Goal: Navigation & Orientation: Find specific page/section

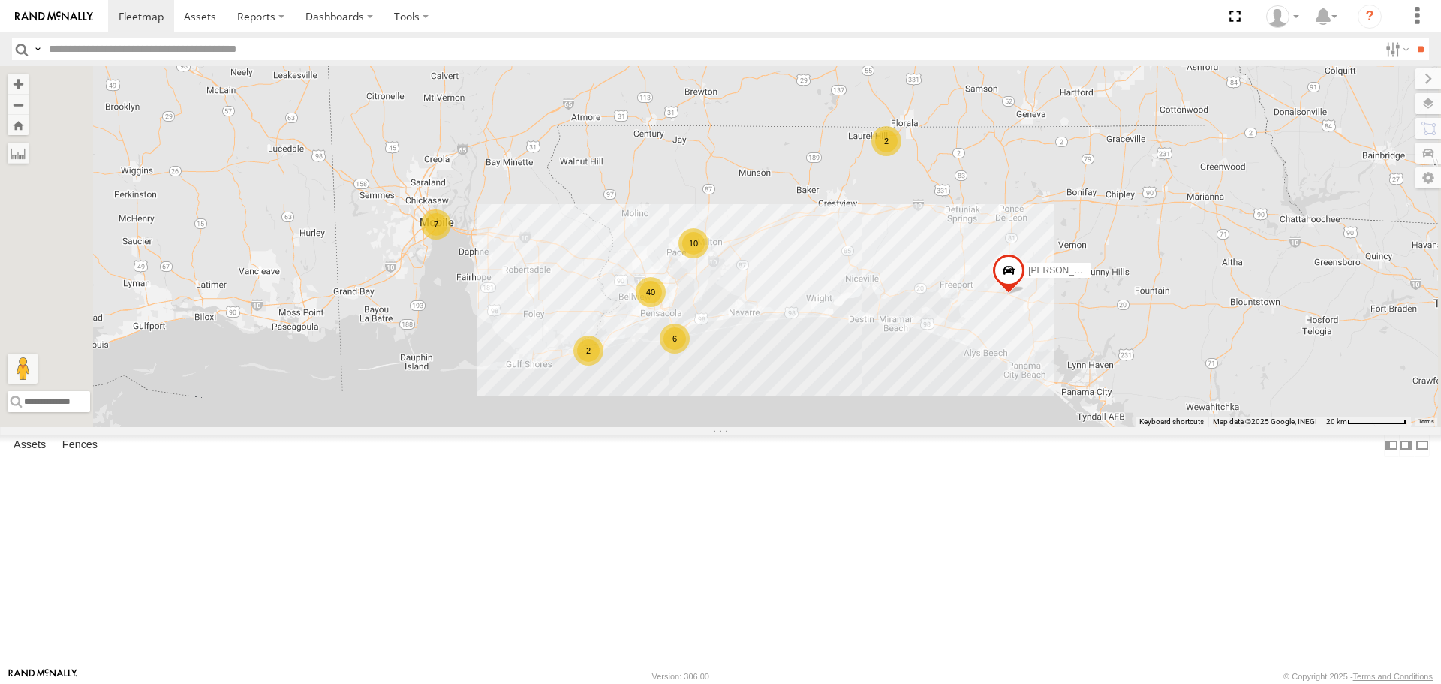
click at [0, 0] on link at bounding box center [0, 0] width 0 height 0
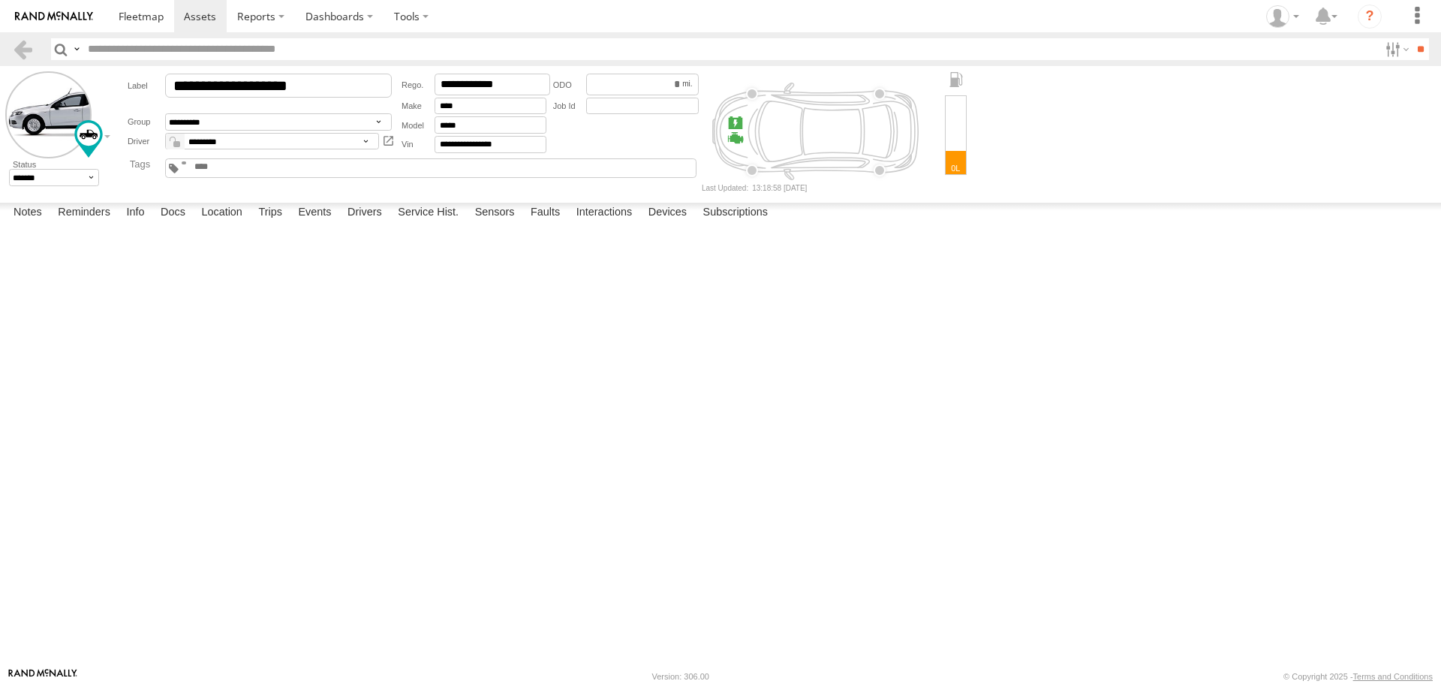
click at [0, 0] on textarea at bounding box center [0, 0] width 0 height 0
type textarea "**********"
click at [0, 0] on button "Save" at bounding box center [0, 0] width 0 height 0
click at [0, 0] on textarea "**********" at bounding box center [0, 0] width 0 height 0
type textarea "**********"
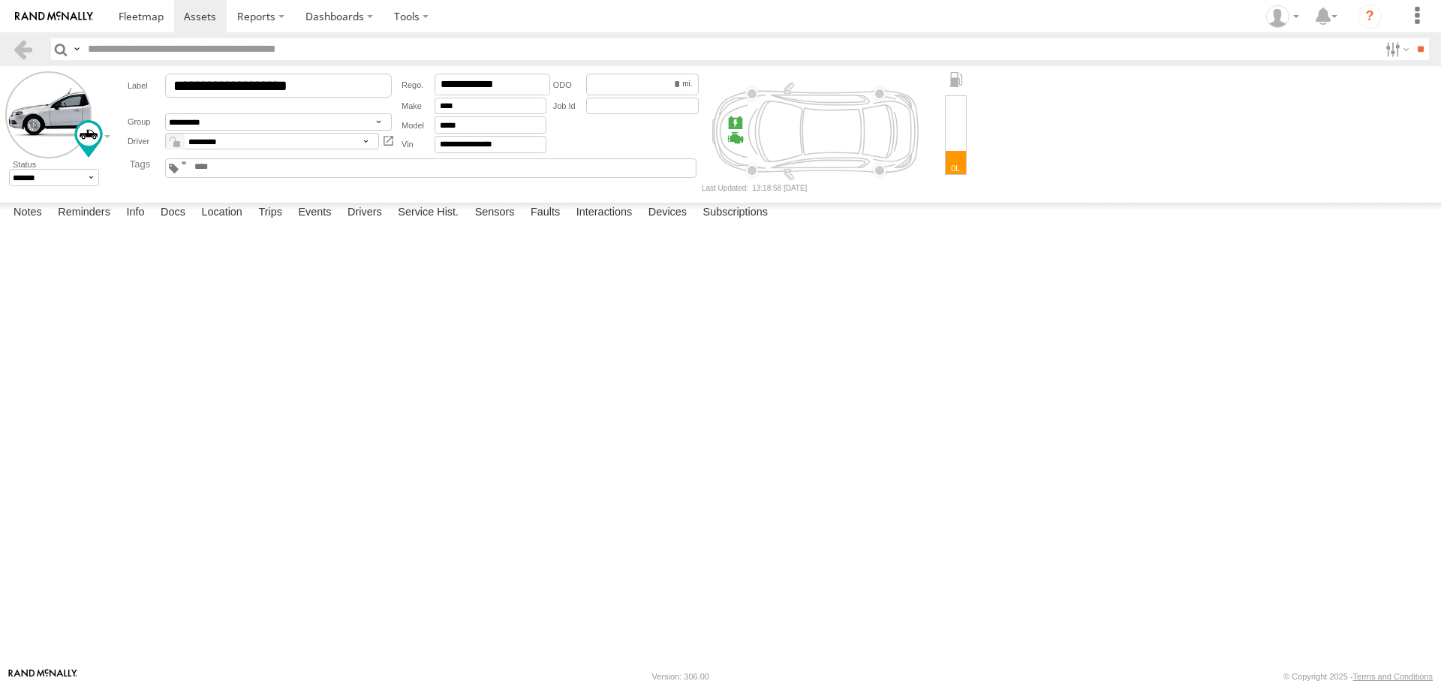
click at [0, 0] on button "Save" at bounding box center [0, 0] width 0 height 0
click at [133, 13] on span at bounding box center [141, 16] width 45 height 14
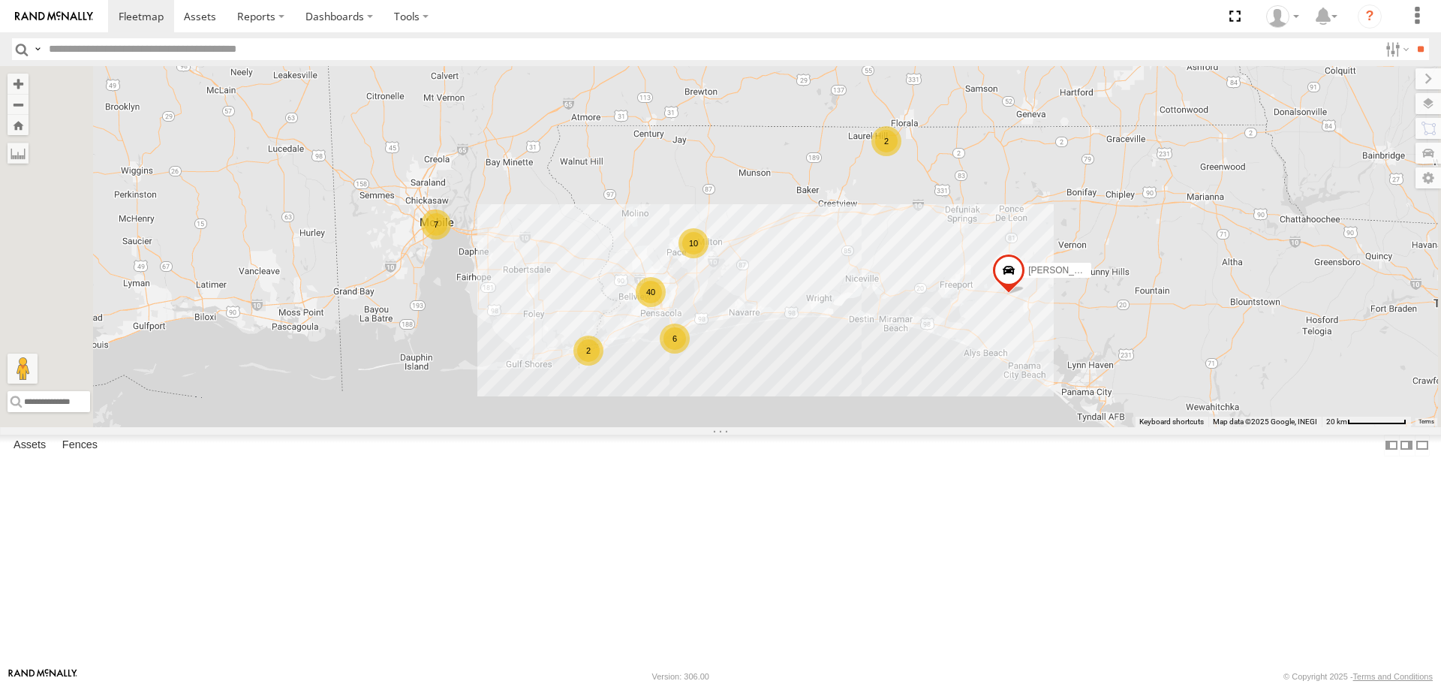
click at [0, 0] on link at bounding box center [0, 0] width 0 height 0
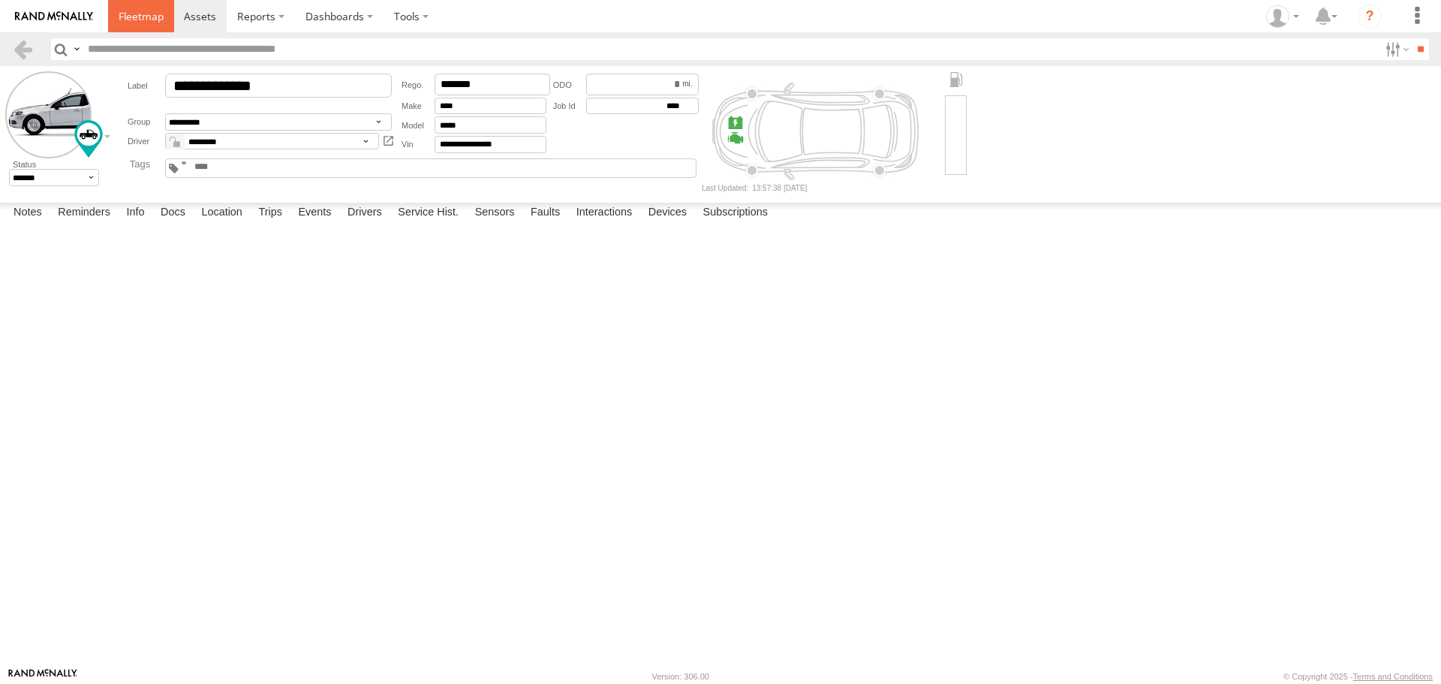
click at [141, 14] on span at bounding box center [141, 16] width 45 height 14
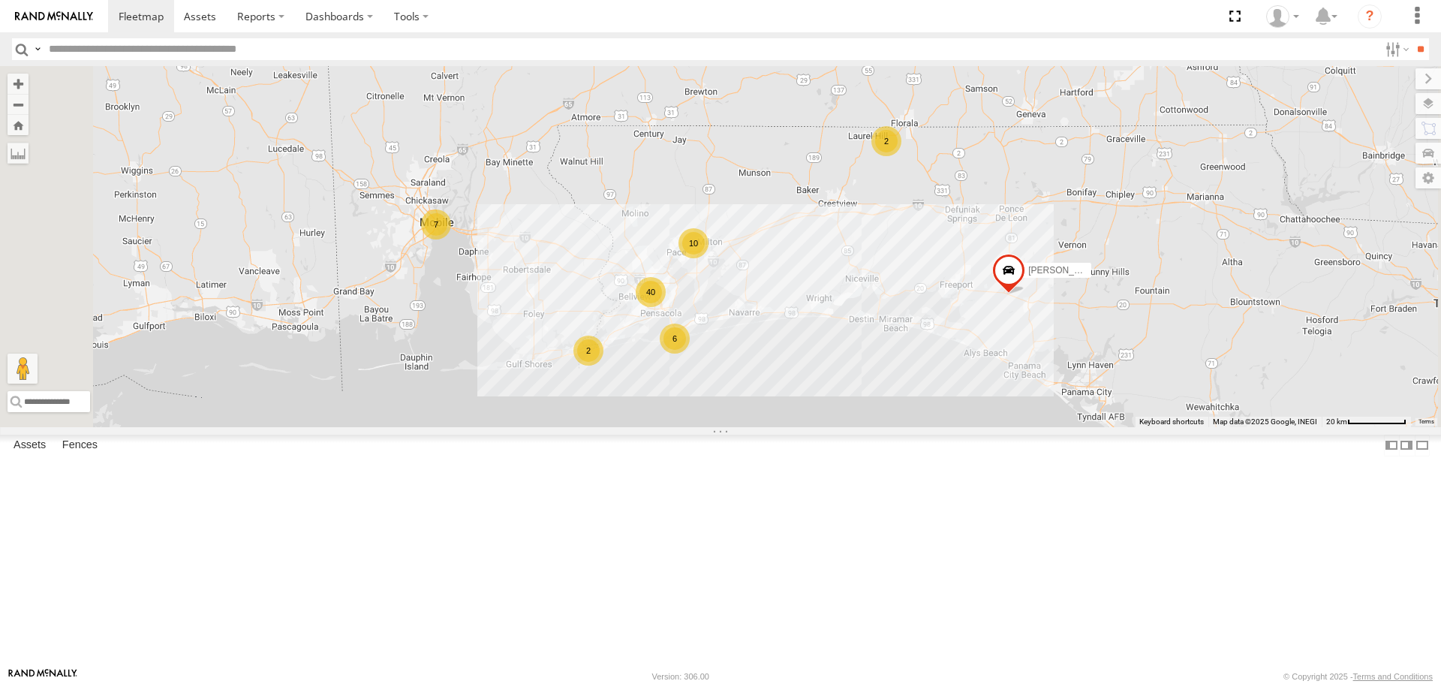
click at [0, 0] on link at bounding box center [0, 0] width 0 height 0
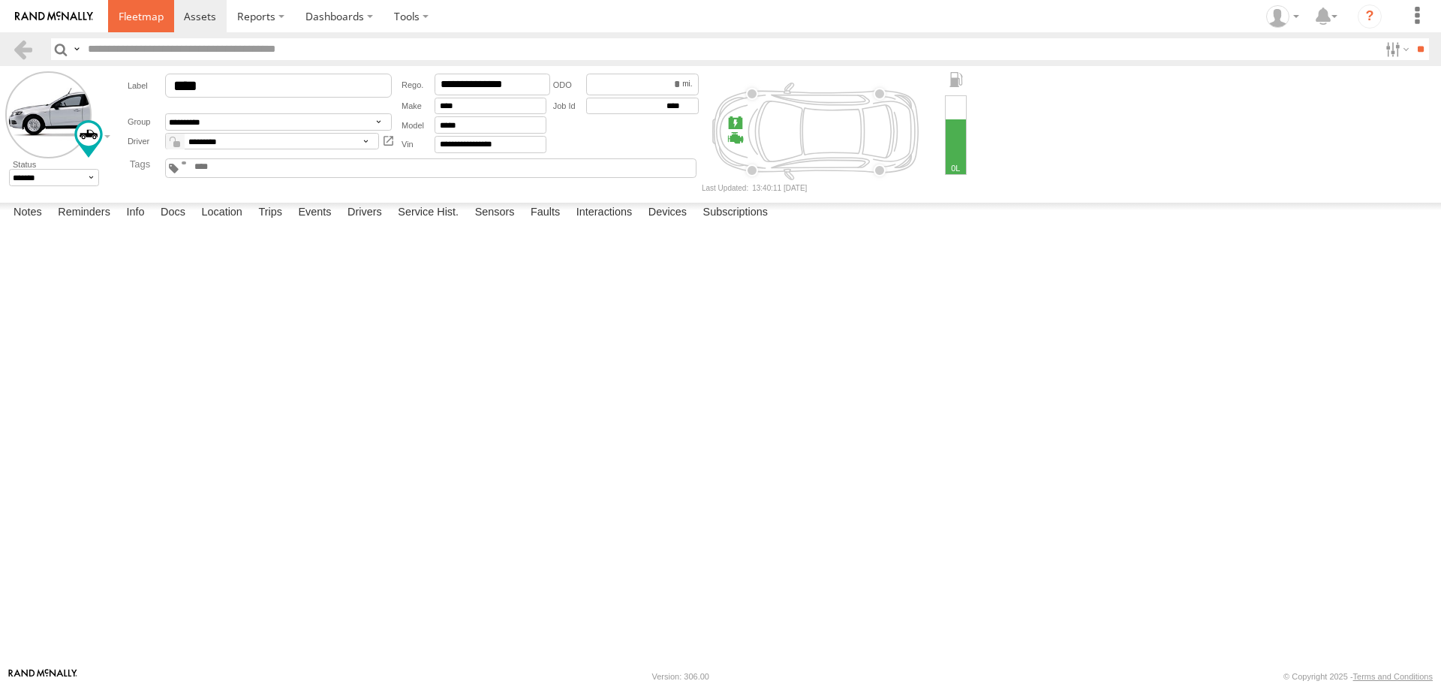
click at [150, 17] on span at bounding box center [141, 16] width 45 height 14
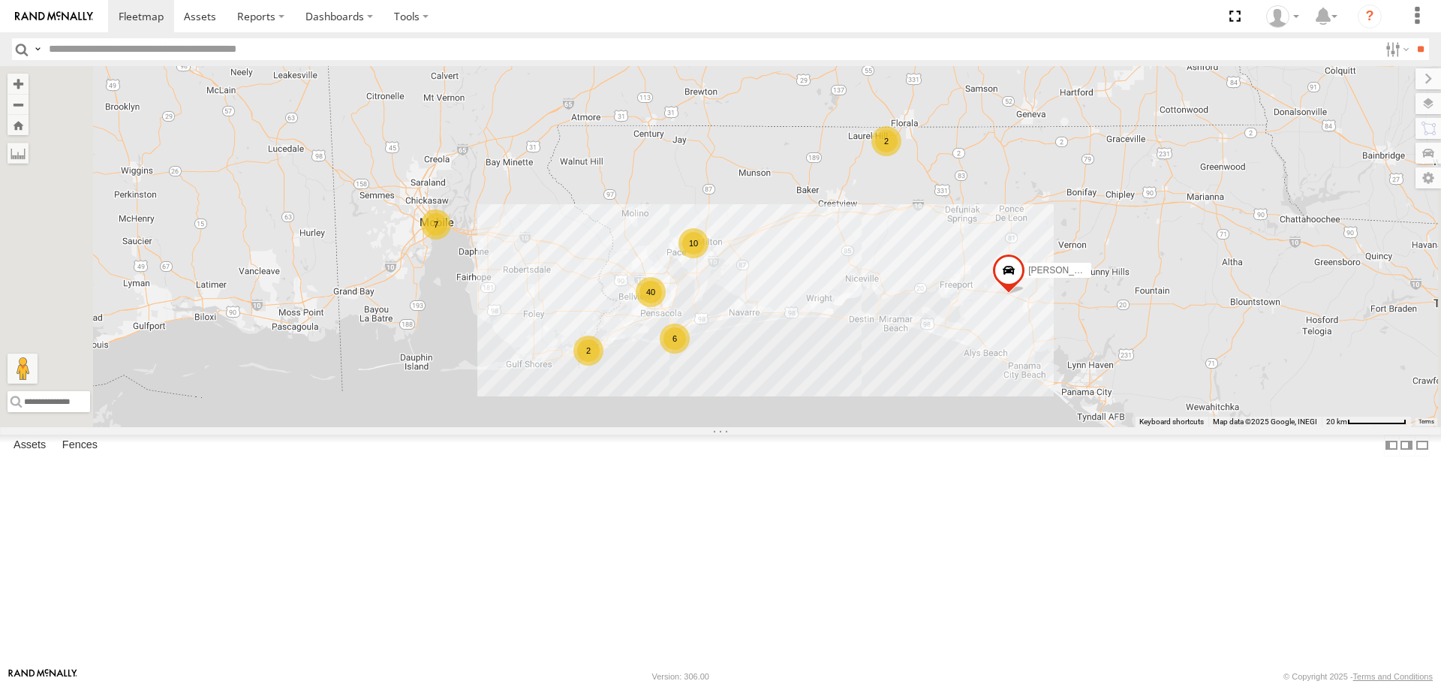
click at [0, 0] on link at bounding box center [0, 0] width 0 height 0
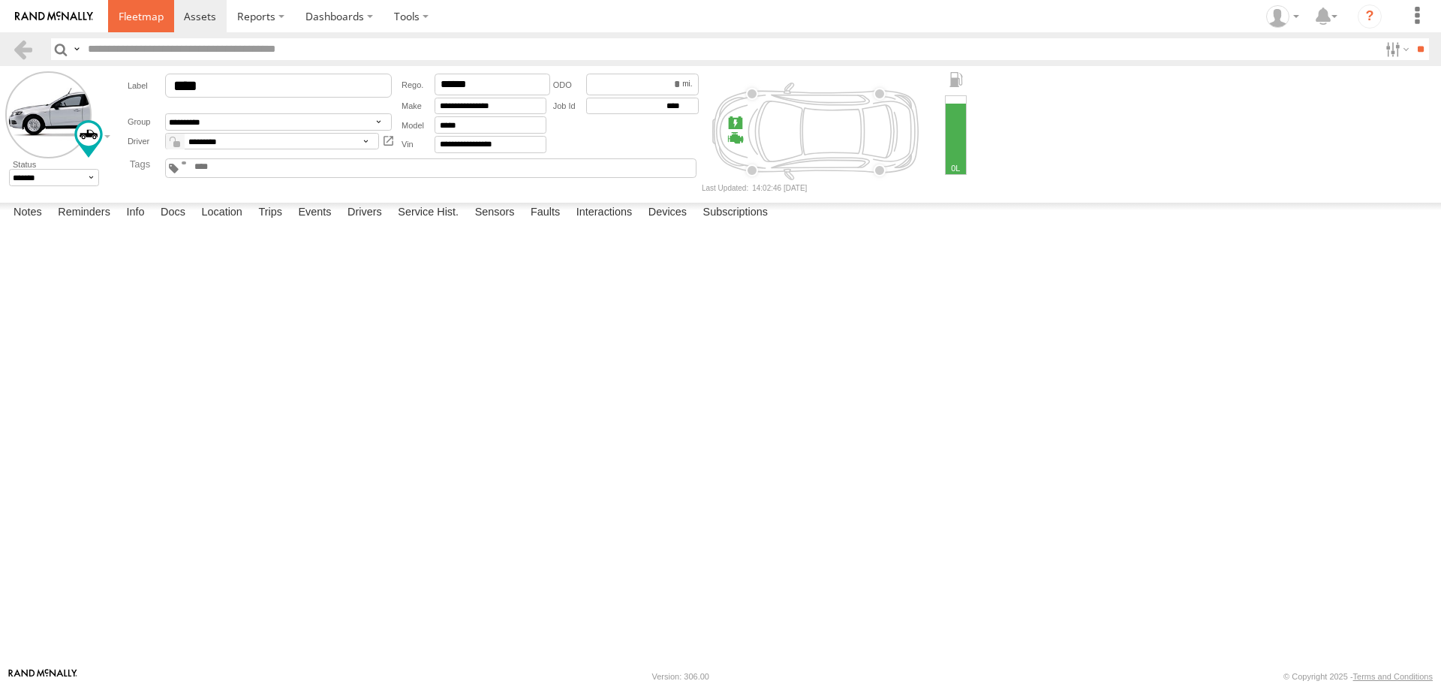
click at [136, 15] on span at bounding box center [141, 16] width 45 height 14
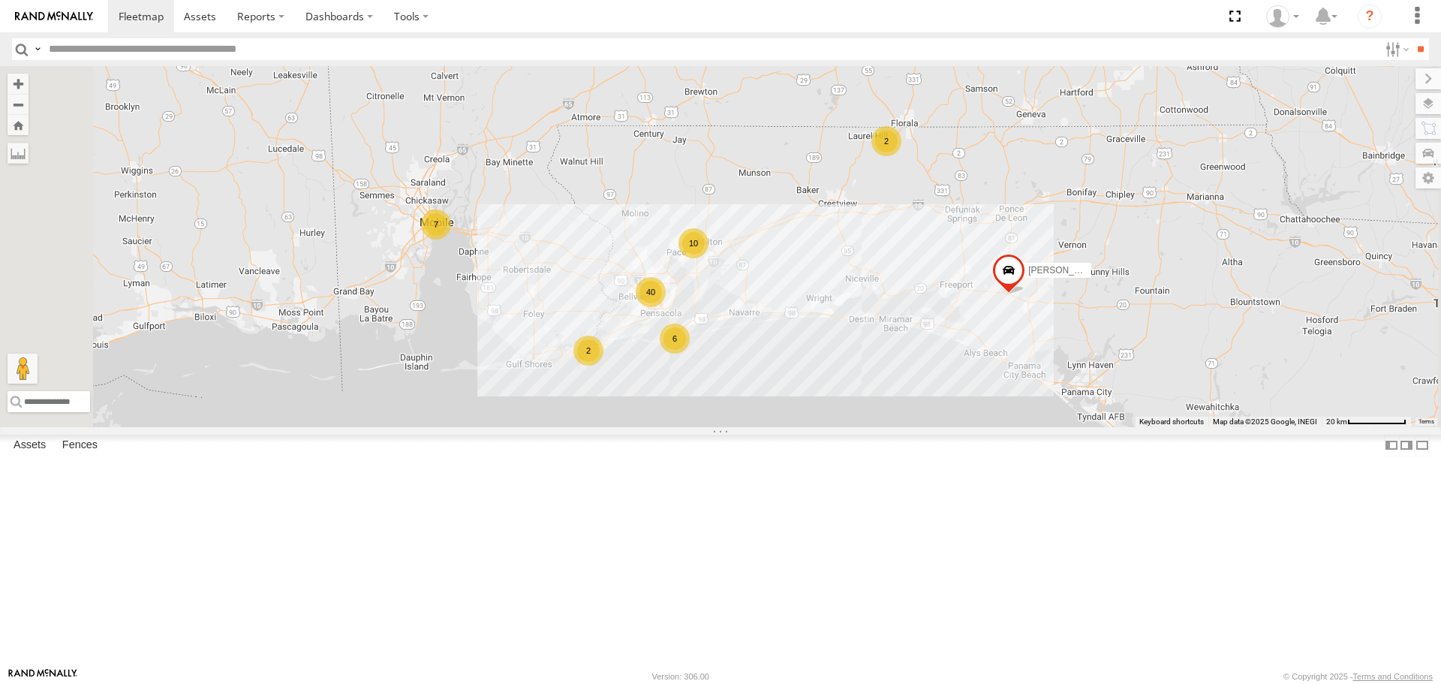
scroll to position [300, 0]
click at [0, 0] on link at bounding box center [0, 0] width 0 height 0
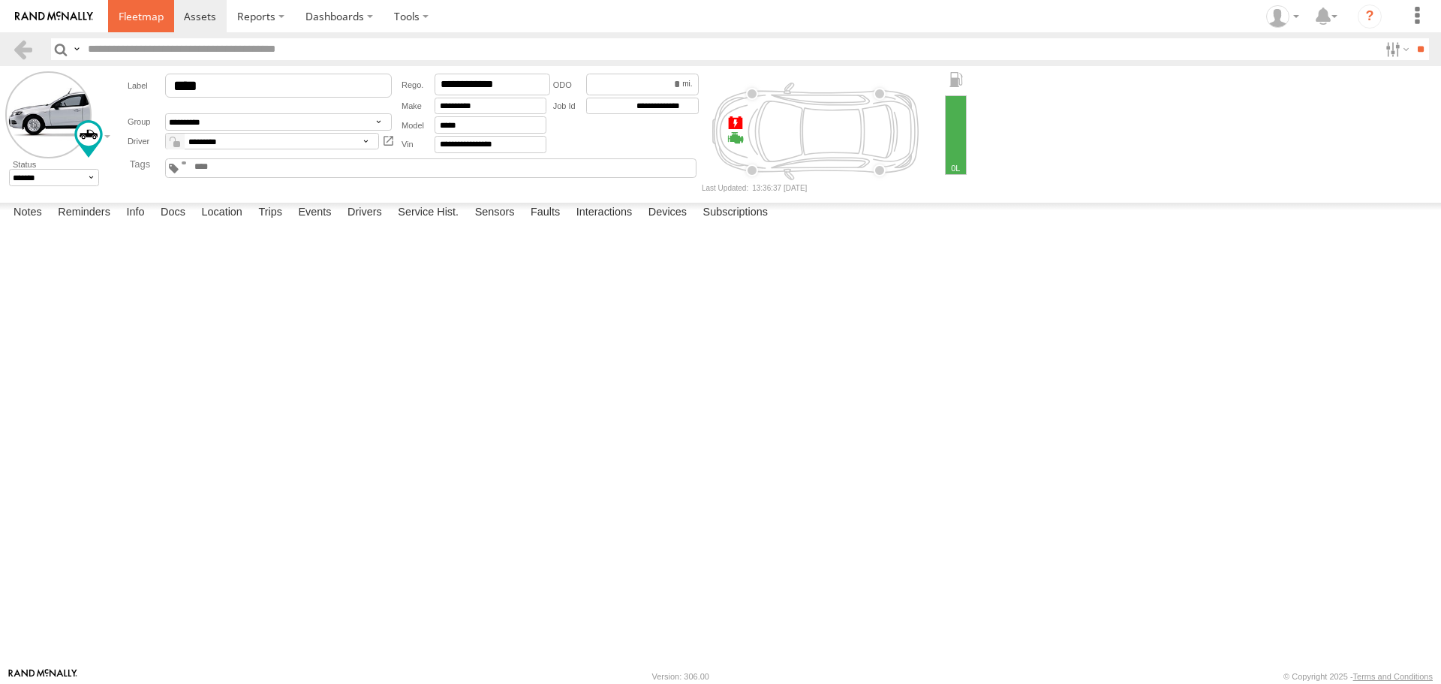
click at [154, 16] on span at bounding box center [141, 16] width 45 height 14
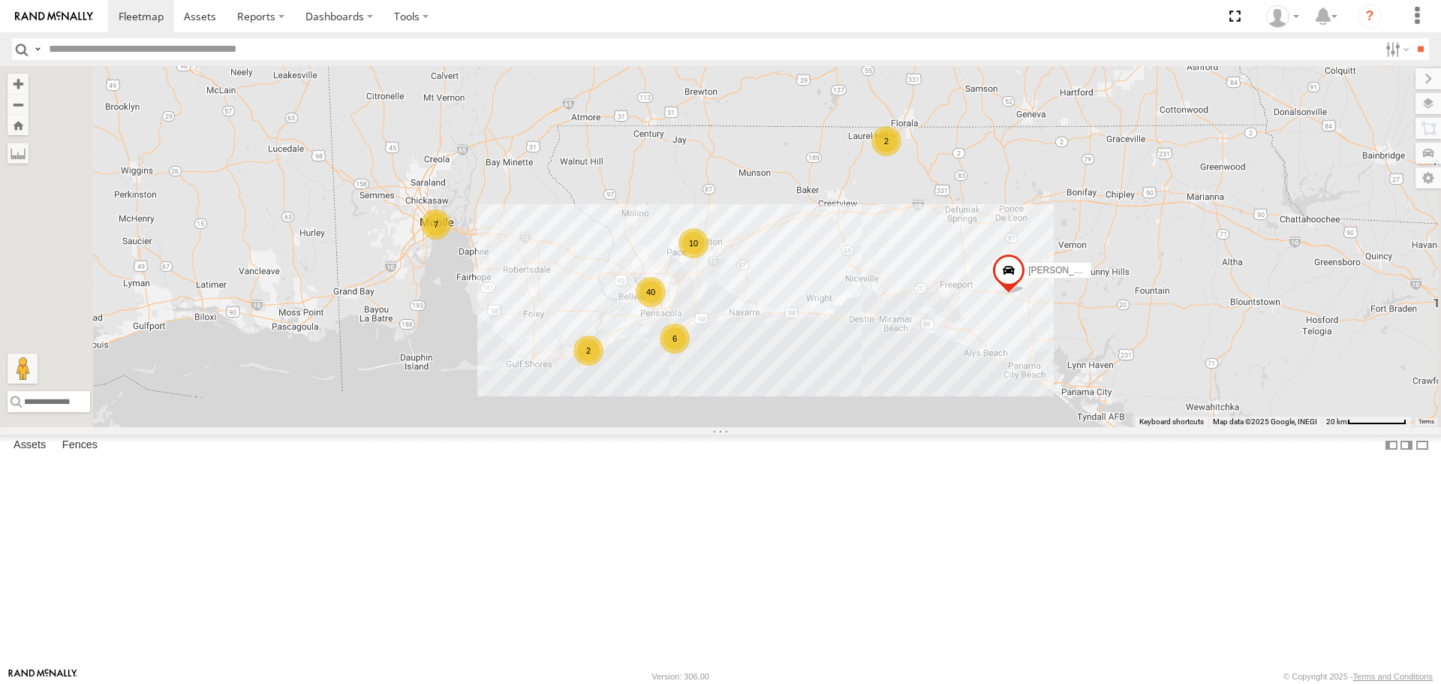
scroll to position [2264, 0]
click at [146, 14] on span at bounding box center [141, 16] width 45 height 14
